Goal: Task Accomplishment & Management: Manage account settings

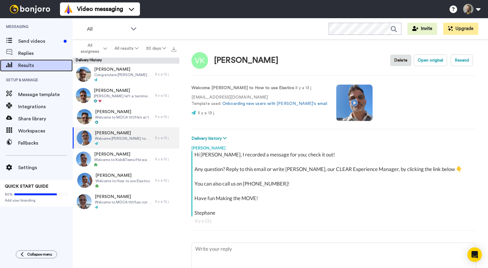
click at [35, 67] on span "Results" at bounding box center [45, 65] width 55 height 7
type textarea "x"
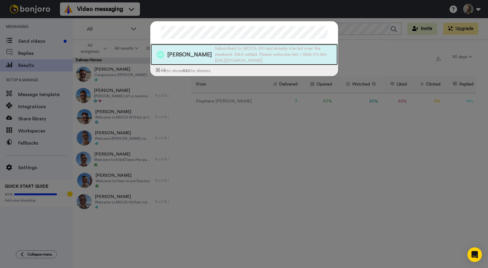
click at [215, 54] on span "Subscribed to MOCA 201 and already started over the weekend. Q&A added. Please …" at bounding box center [276, 54] width 123 height 18
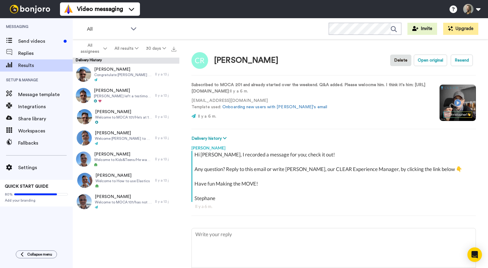
click at [458, 102] on video at bounding box center [458, 103] width 36 height 36
click at [30, 40] on span "Send videos" at bounding box center [39, 41] width 43 height 7
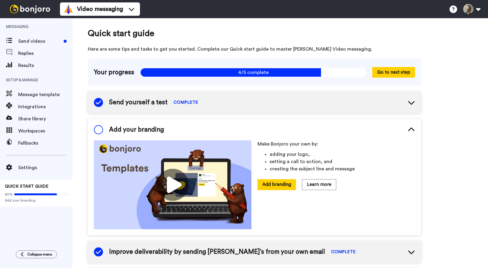
scroll to position [34, 0]
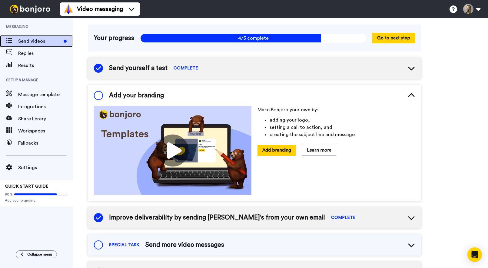
click at [31, 40] on span "Send videos" at bounding box center [39, 41] width 43 height 7
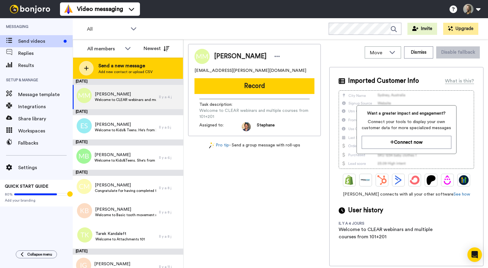
click at [110, 71] on span "Add new contact or upload CSV" at bounding box center [125, 71] width 54 height 5
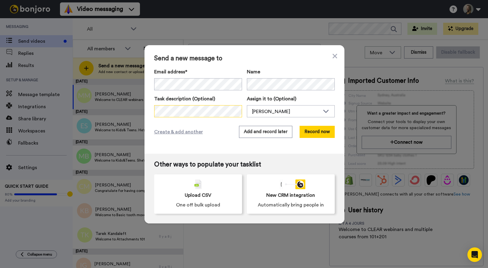
scroll to position [0, 227]
click at [279, 108] on div "Eva Wittenberg" at bounding box center [286, 111] width 68 height 7
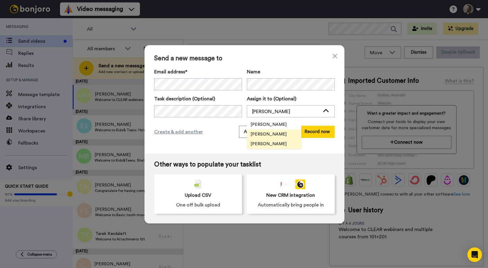
click at [264, 144] on span "[PERSON_NAME]" at bounding box center [268, 144] width 43 height 6
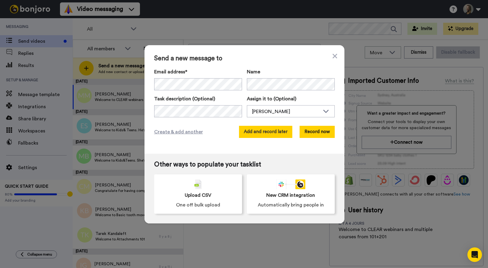
click at [263, 135] on button "Add and record later" at bounding box center [265, 132] width 53 height 12
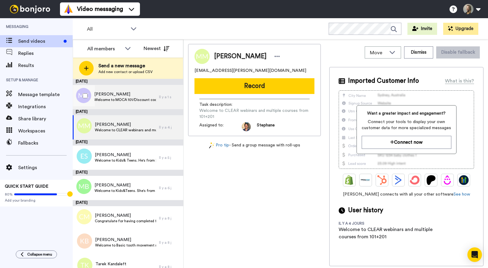
click at [138, 102] on span "Welcome to MOCA 101/Discount code CLEARtps50/Is also interested in MOCA 201. I …" at bounding box center [125, 99] width 62 height 5
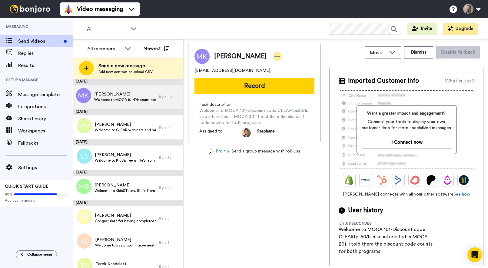
click at [280, 53] on icon at bounding box center [277, 56] width 5 height 6
click at [301, 67] on li "Edit contact" at bounding box center [303, 66] width 44 height 8
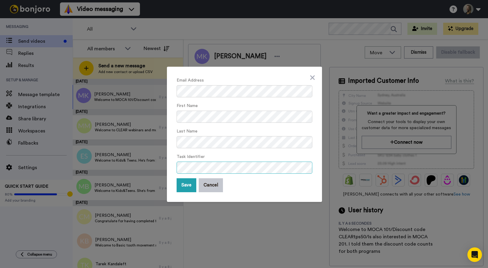
scroll to position [0, 225]
click at [189, 185] on button "Save" at bounding box center [187, 185] width 20 height 14
